Goal: Find contact information: Find contact information

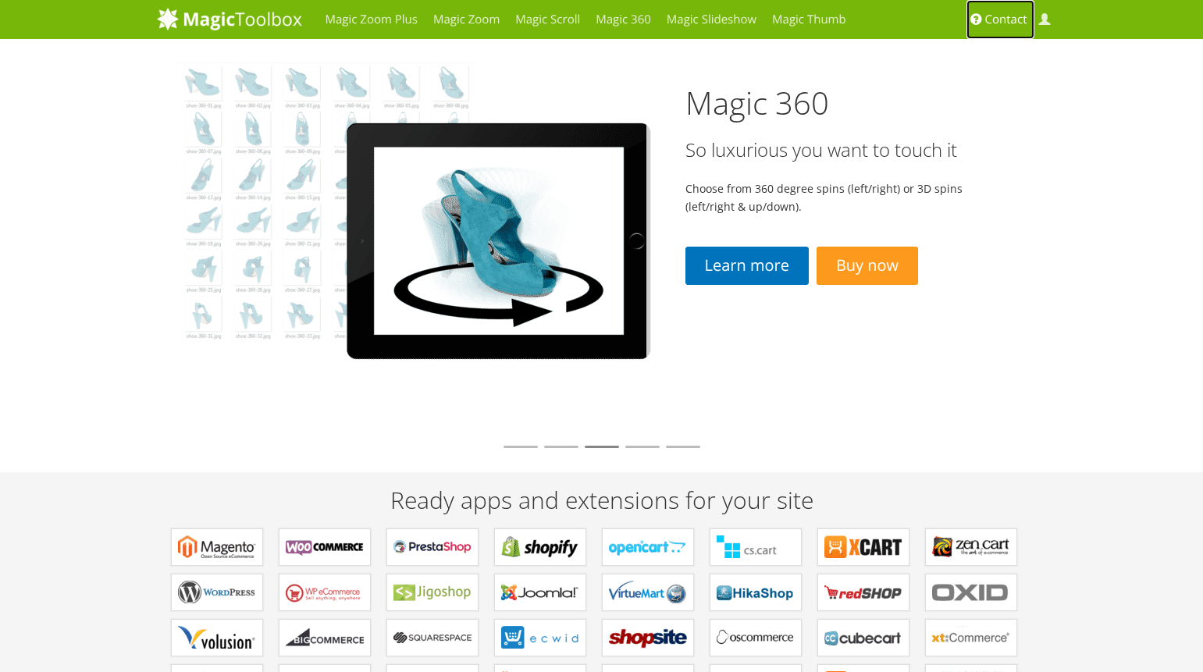
click at [1004, 25] on span "Contact" at bounding box center [1007, 20] width 42 height 16
